Goal: Check status

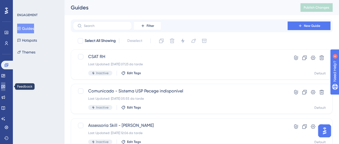
click at [5, 84] on link at bounding box center [3, 86] width 4 height 9
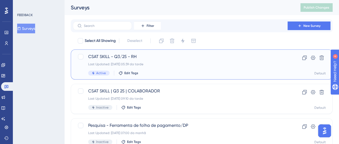
click at [124, 58] on span "CSAT SKILL - Q3/25 - RH" at bounding box center [180, 56] width 184 height 6
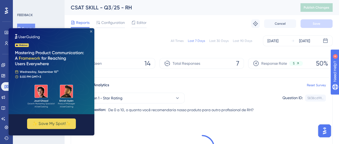
click at [91, 32] on icon "Close Preview" at bounding box center [91, 31] width 2 height 2
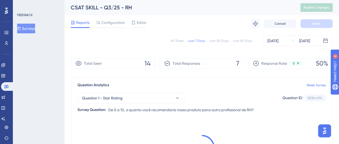
click at [181, 42] on div "All Times" at bounding box center [177, 41] width 13 height 4
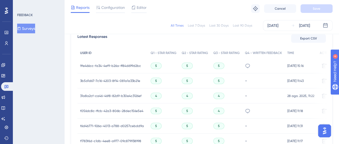
scroll to position [152, 0]
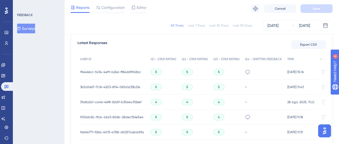
click at [102, 71] on span "9fe466cc-fa34-4ef9-b26a-ff84d699d2bc" at bounding box center [110, 72] width 61 height 4
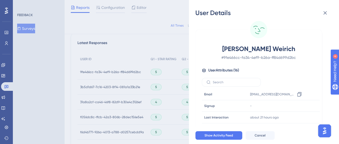
scroll to position [0, 0]
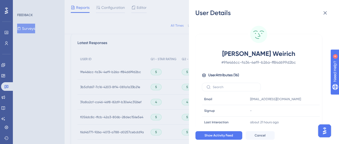
click at [158, 41] on div "User Details [PERSON_NAME] Weirich # 9fe466cc-fa34-4ef9-b26a-ff84d699d2bc User …" at bounding box center [169, 72] width 339 height 144
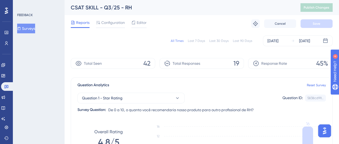
scroll to position [1, 0]
